Goal: Task Accomplishment & Management: Manage account settings

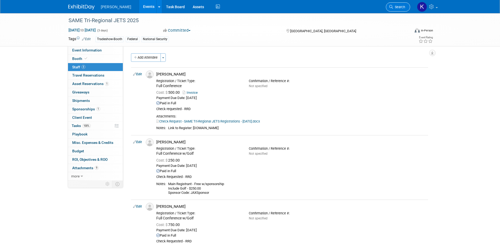
click at [397, 7] on span "Search" at bounding box center [399, 7] width 12 height 4
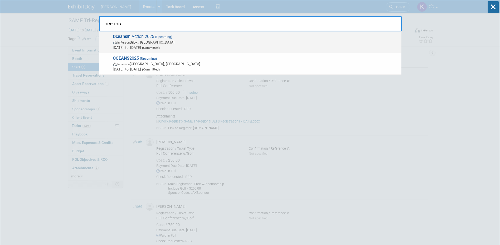
type input "oceans"
click at [142, 38] on span "Oceans In Action 2025 (Upcoming) In-Person Biloxi, [GEOGRAPHIC_DATA] [DATE] to …" at bounding box center [254, 42] width 287 height 16
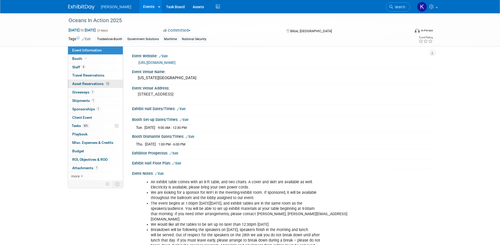
click at [89, 83] on span "Asset Reservations 12" at bounding box center [91, 83] width 38 height 4
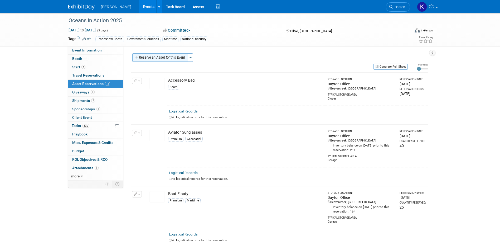
click at [172, 57] on button "Reserve an Asset for this Event" at bounding box center [160, 57] width 56 height 8
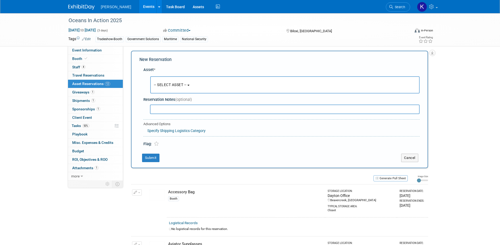
scroll to position [5, 0]
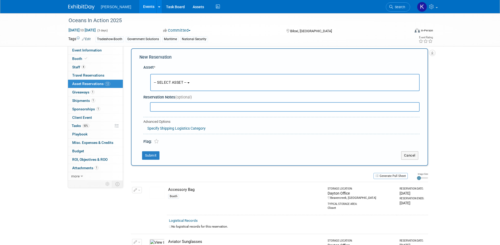
click at [192, 84] on button "-- SELECT ASSET --" at bounding box center [284, 82] width 269 height 17
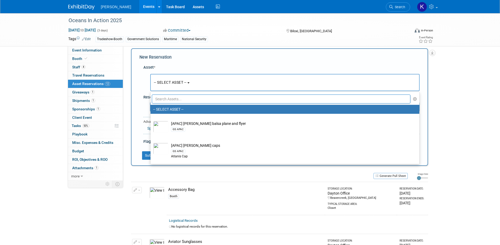
click at [192, 83] on button "-- SELECT ASSET --" at bounding box center [284, 82] width 269 height 17
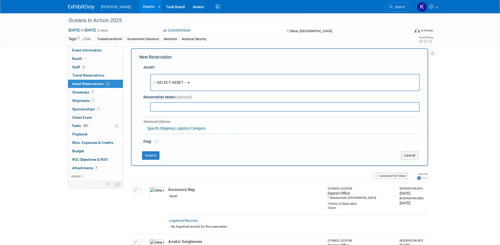
click at [190, 84] on button "-- SELECT ASSET --" at bounding box center [284, 82] width 269 height 17
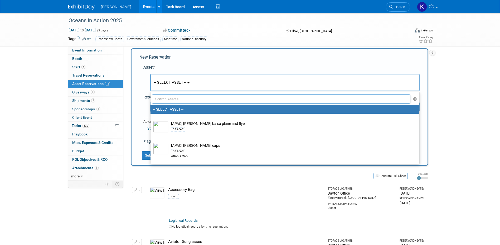
click at [188, 99] on input "text" at bounding box center [281, 98] width 259 height 9
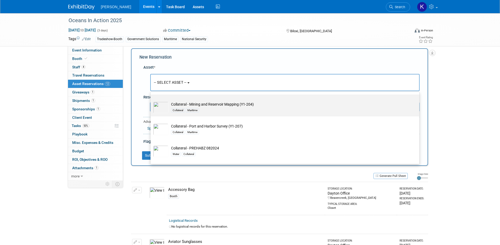
scroll to position [158, 0]
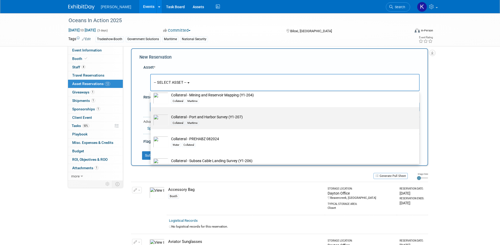
type input "collateral"
click at [222, 119] on td "Collateral - Port and Harbor Survey (Y1-207) [GEOGRAPHIC_DATA]" at bounding box center [288, 120] width 240 height 12
click at [151, 113] on input "Collateral - Port and Harbor Survey (Y1-207) [GEOGRAPHIC_DATA]" at bounding box center [149, 111] width 3 height 3
select select "10728535"
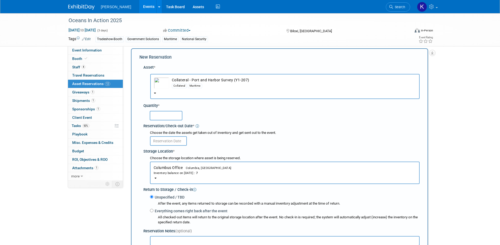
click at [178, 115] on input "text" at bounding box center [166, 115] width 33 height 9
type input "10"
click at [172, 139] on input "text" at bounding box center [168, 140] width 37 height 9
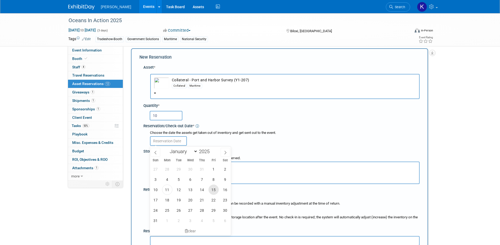
click at [212, 189] on span "15" at bounding box center [213, 189] width 10 height 10
type input "[DATE]"
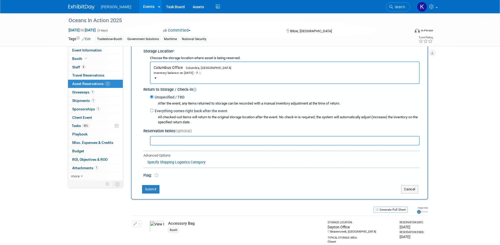
scroll to position [110, 0]
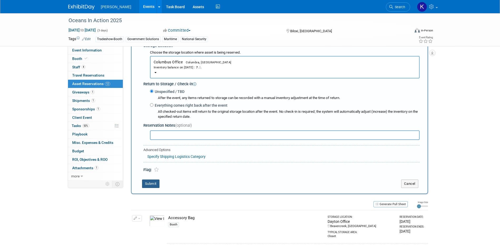
click at [151, 181] on button "Submit" at bounding box center [150, 183] width 17 height 8
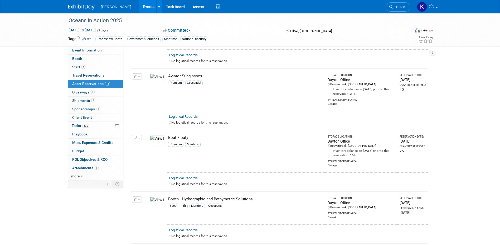
scroll to position [0, 0]
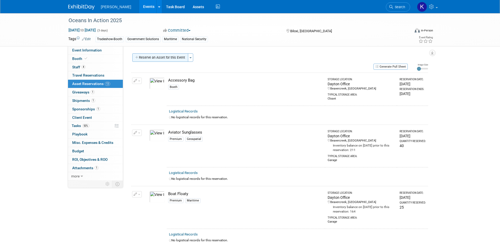
click at [168, 58] on button "Reserve an Asset for this Event" at bounding box center [160, 57] width 56 height 8
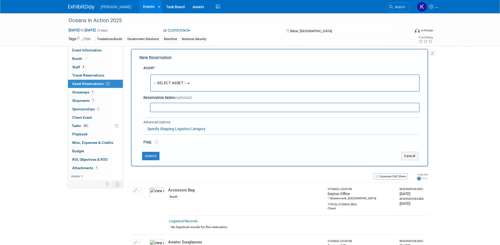
scroll to position [5, 0]
click at [191, 81] on button "-- SELECT ASSET --" at bounding box center [284, 82] width 269 height 17
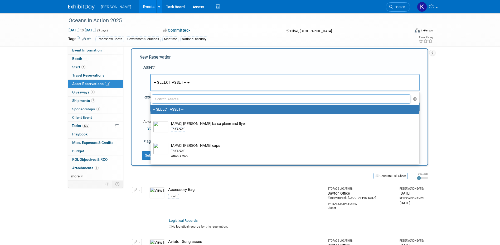
click at [179, 98] on input "text" at bounding box center [281, 98] width 259 height 9
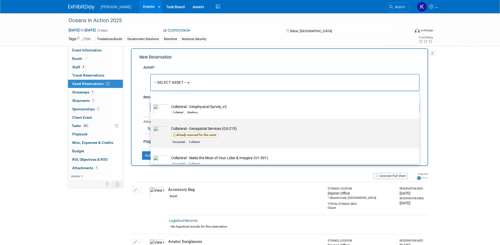
scroll to position [79, 0]
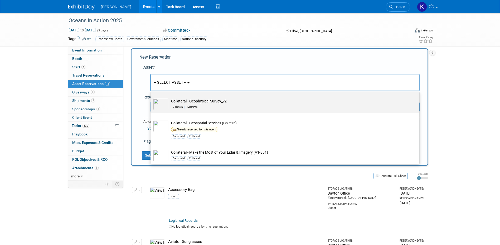
type input "collateral"
click at [211, 103] on td "Collateral - Geophysical Survey_v2 Collateral Maritime" at bounding box center [288, 104] width 240 height 12
click at [151, 98] on input "Collateral - Geophysical Survey_v2 Collateral Maritime" at bounding box center [149, 95] width 3 height 3
select select "10728536"
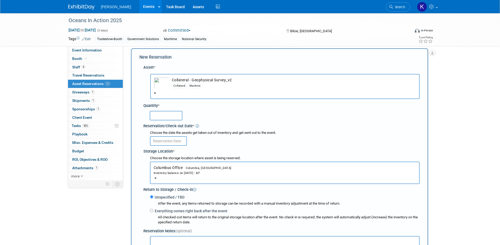
click at [162, 114] on input "text" at bounding box center [166, 115] width 33 height 9
type input "10"
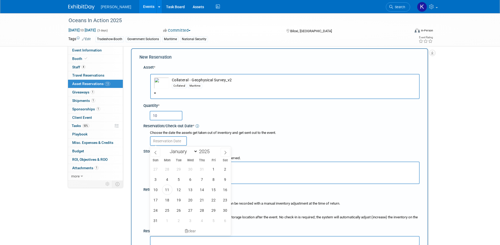
click at [181, 139] on input "text" at bounding box center [168, 140] width 37 height 9
click at [212, 190] on span "15" at bounding box center [213, 189] width 10 height 10
type input "[DATE]"
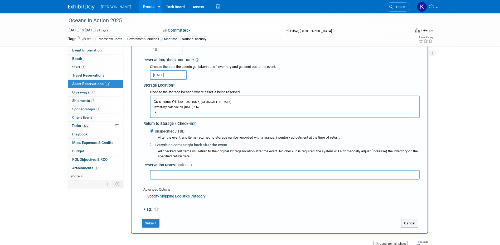
scroll to position [84, 0]
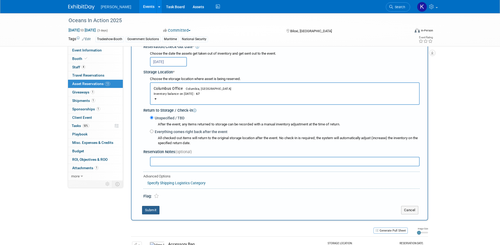
click at [146, 211] on button "Submit" at bounding box center [150, 210] width 17 height 8
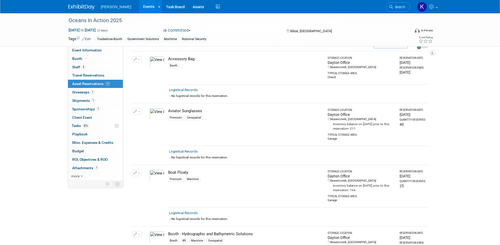
scroll to position [0, 0]
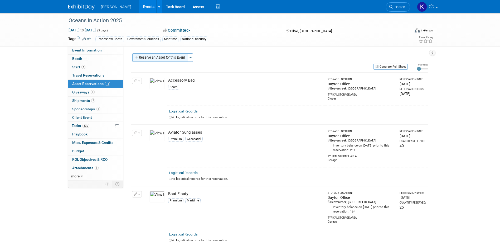
click at [158, 58] on button "Reserve an Asset for this Event" at bounding box center [160, 57] width 56 height 8
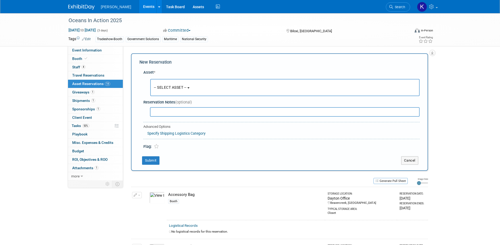
scroll to position [5, 0]
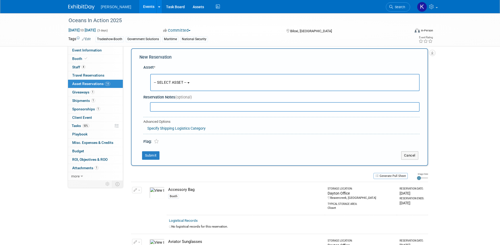
click at [191, 85] on button "-- SELECT ASSET --" at bounding box center [284, 82] width 269 height 17
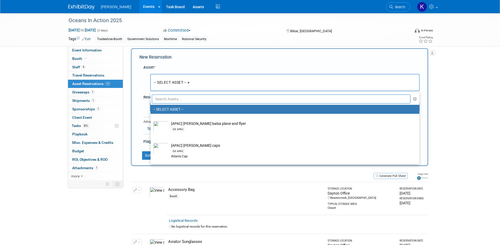
click at [185, 101] on input "text" at bounding box center [281, 98] width 259 height 9
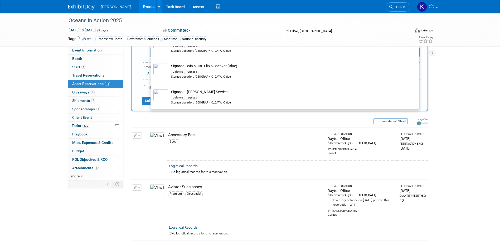
scroll to position [0, 0]
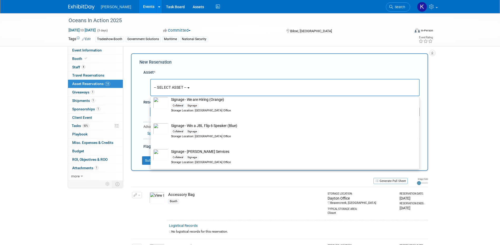
type input "collateral"
click at [183, 67] on div "Asset * -- SELECT ASSET -- <table style='display: inline-block; border-style:no…" at bounding box center [279, 108] width 280 height 82
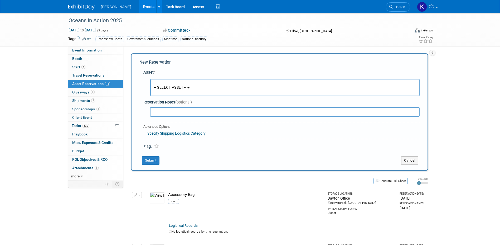
click at [163, 110] on input "text" at bounding box center [285, 111] width 270 height 9
type input "New [PERSON_NAME]"
click at [149, 159] on button "Submit" at bounding box center [150, 160] width 17 height 8
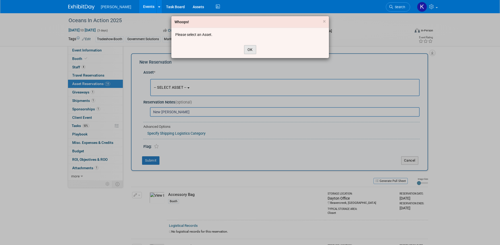
click at [251, 51] on button "OK" at bounding box center [250, 49] width 12 height 9
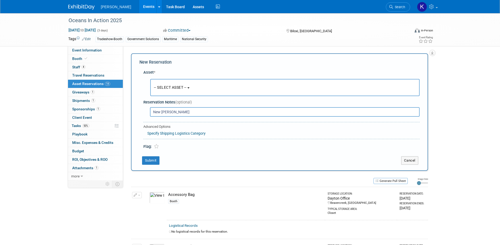
click at [193, 86] on button "-- SELECT ASSET --" at bounding box center [284, 87] width 269 height 17
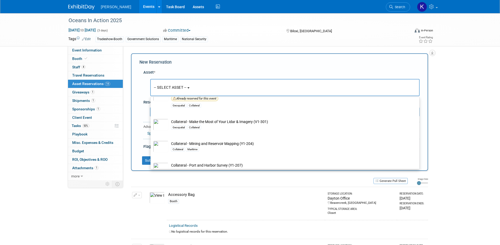
scroll to position [132, 0]
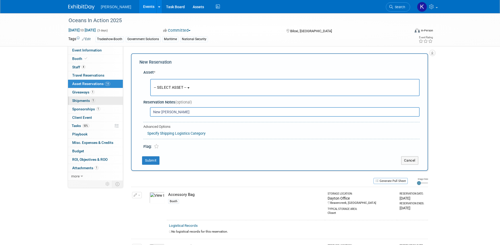
click at [83, 100] on span "Shipments 1" at bounding box center [83, 100] width 23 height 4
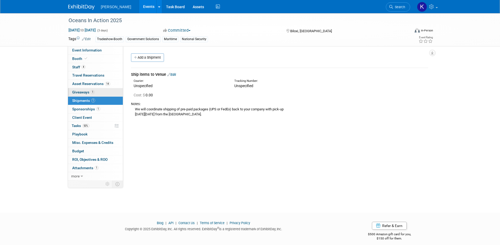
click at [82, 91] on span "Giveaways 1" at bounding box center [83, 92] width 22 height 4
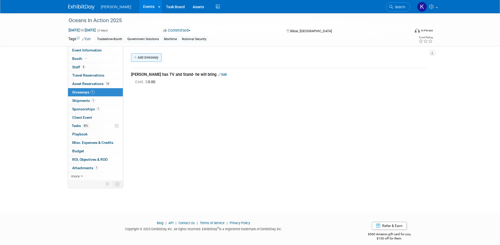
click at [138, 58] on link "Add Giveaway" at bounding box center [146, 57] width 31 height 8
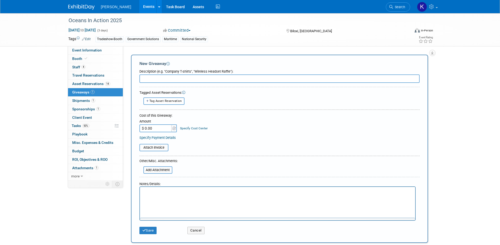
scroll to position [0, 0]
type input "New [PERSON_NAME]"
click at [155, 191] on p "Rich Text Area. Press ALT-0 for help." at bounding box center [277, 191] width 269 height 5
click at [149, 231] on button "Save" at bounding box center [147, 228] width 17 height 7
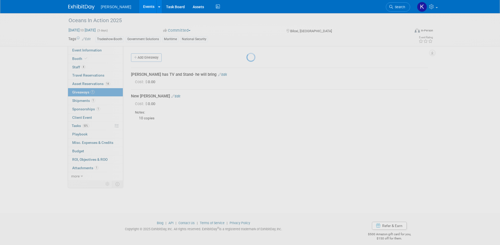
scroll to position [5, 0]
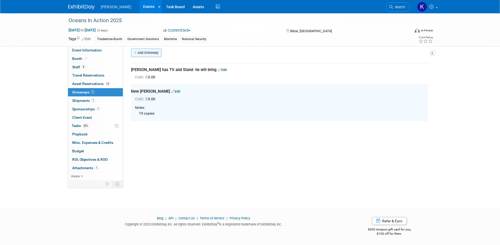
click at [153, 53] on link "Add Giveaway" at bounding box center [146, 52] width 31 height 8
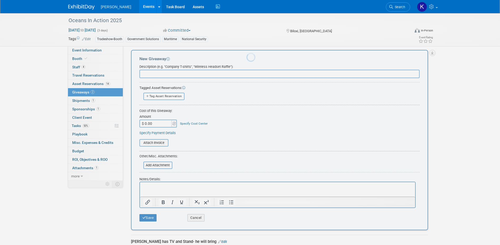
scroll to position [0, 0]
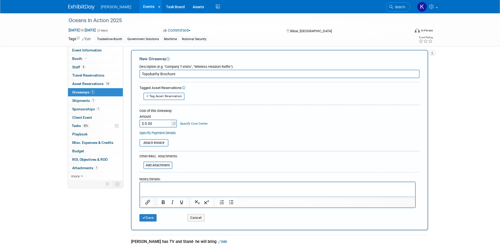
type input "Topobathy Brochure"
click at [154, 186] on p "Rich Text Area. Press ALT-0 for help." at bounding box center [277, 186] width 269 height 5
click at [151, 214] on button "Save" at bounding box center [147, 217] width 17 height 7
